Goal: Transaction & Acquisition: Purchase product/service

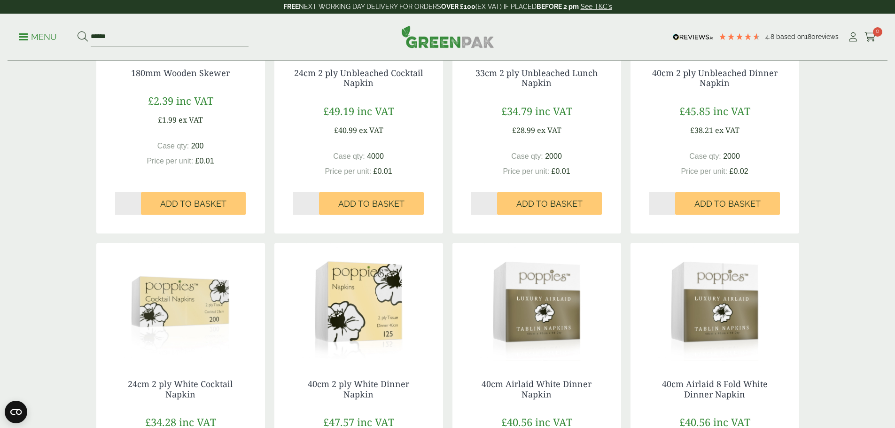
scroll to position [739, 0]
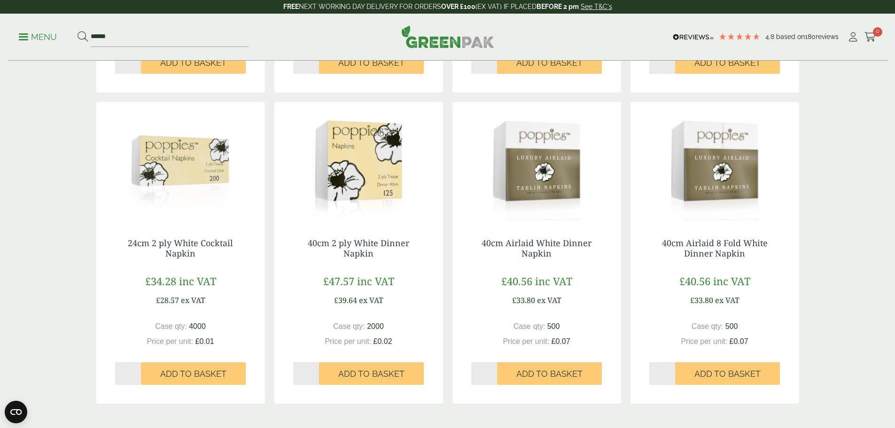
click at [718, 198] on img at bounding box center [715, 160] width 169 height 117
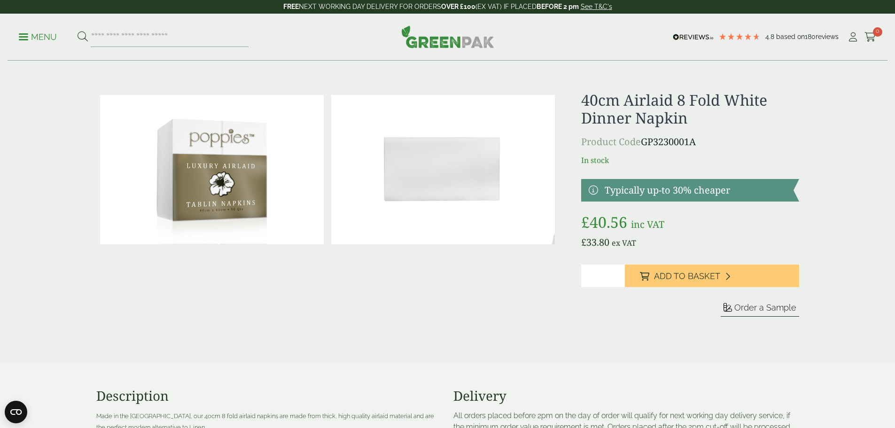
click at [34, 38] on p "Menu" at bounding box center [38, 36] width 38 height 11
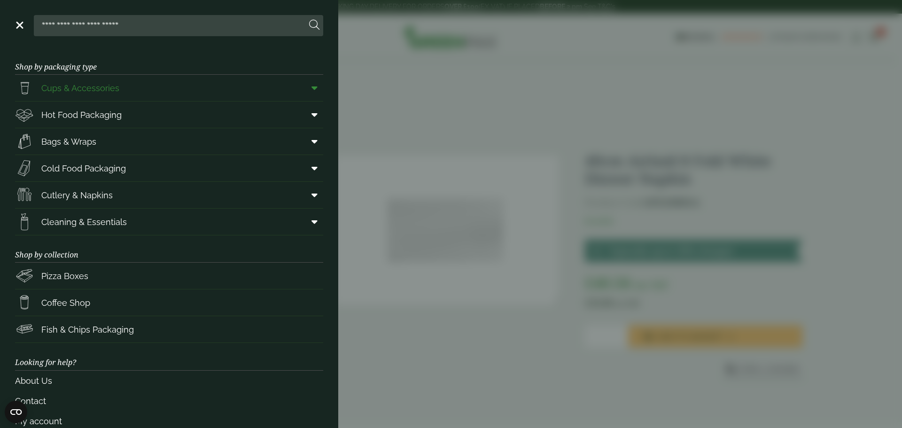
click at [312, 86] on icon at bounding box center [315, 87] width 6 height 9
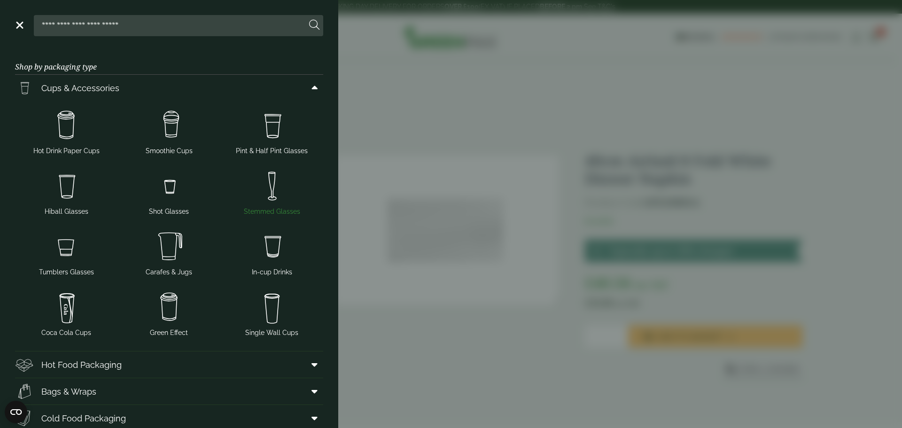
click at [270, 185] on img at bounding box center [271, 186] width 95 height 38
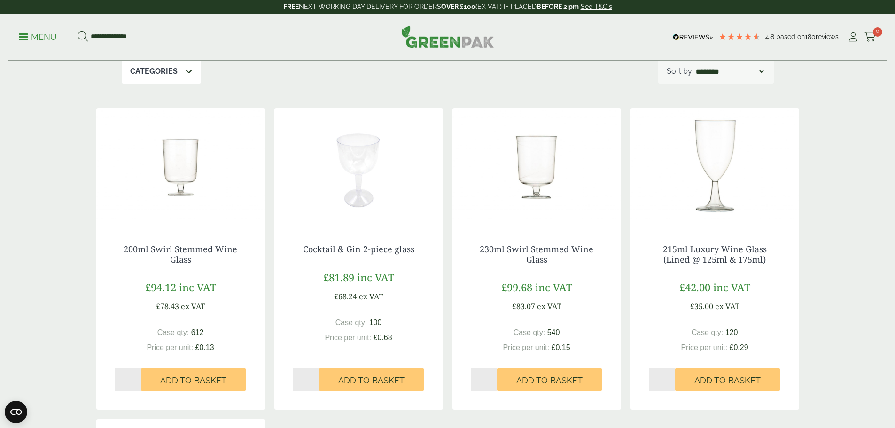
scroll to position [141, 0]
